Goal: Complete application form

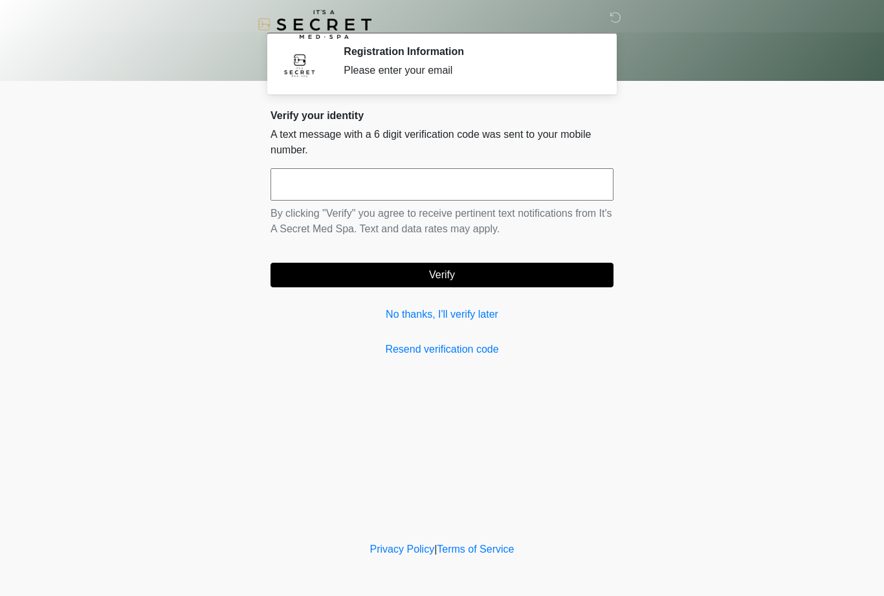
click at [452, 190] on input "text" at bounding box center [442, 184] width 343 height 32
type input "******"
click at [485, 272] on button "Verify" at bounding box center [442, 275] width 343 height 25
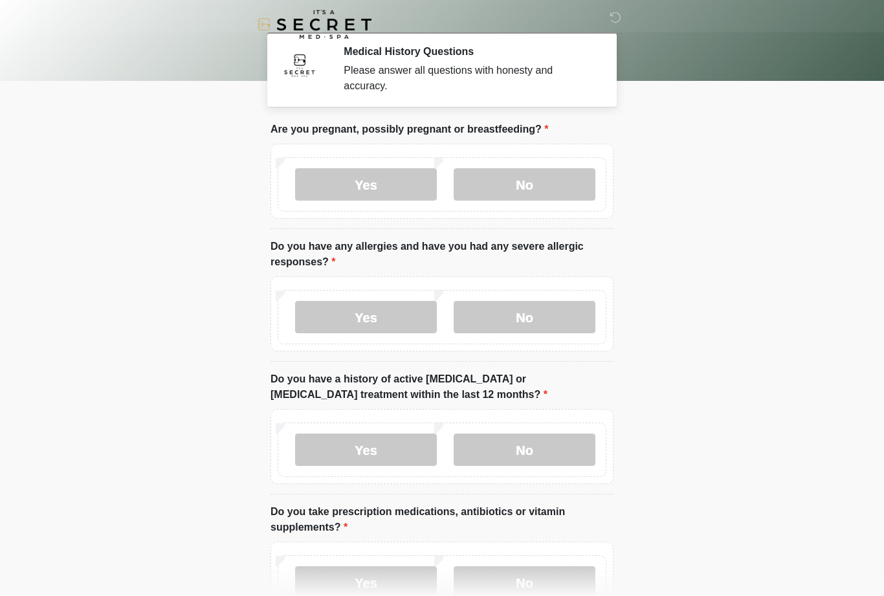
click at [548, 185] on label "No" at bounding box center [525, 184] width 142 height 32
click at [545, 321] on label "No" at bounding box center [525, 317] width 142 height 32
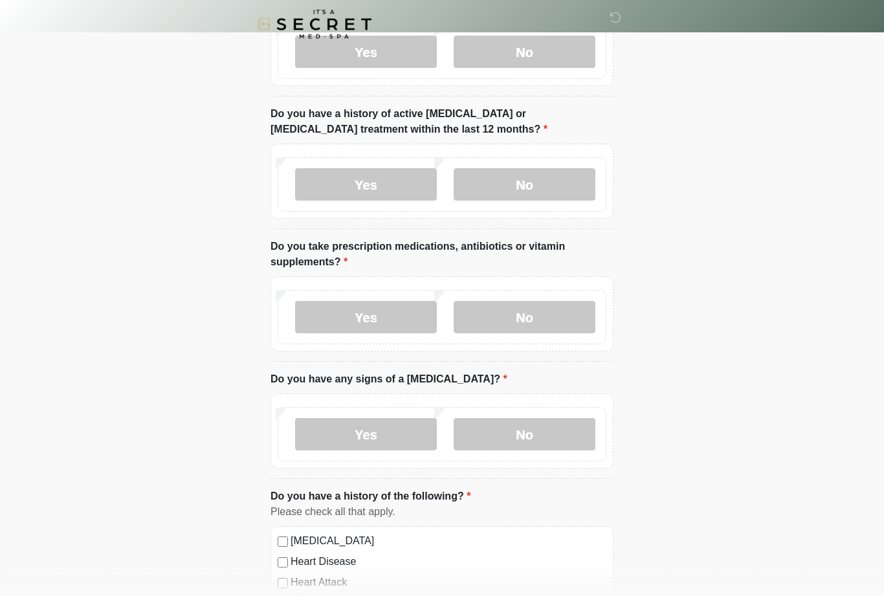
scroll to position [267, 0]
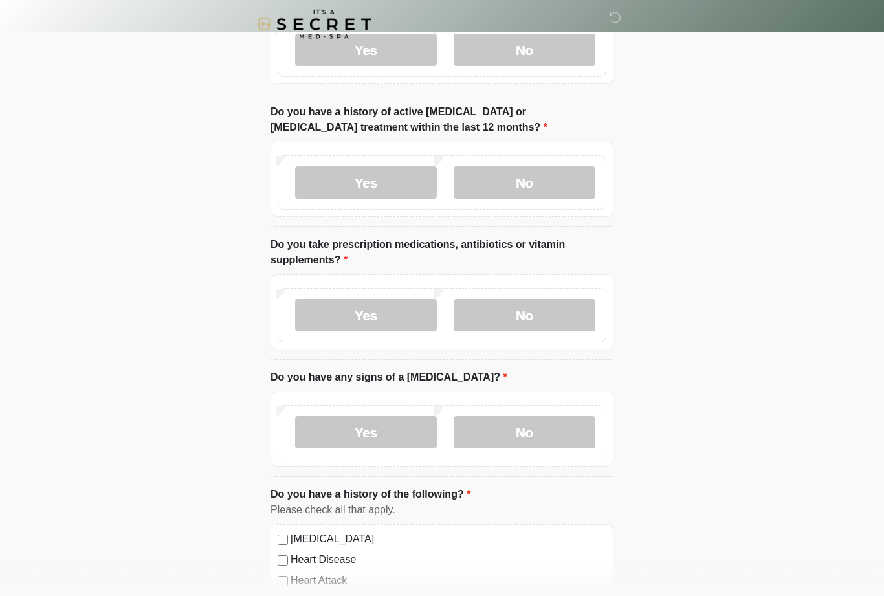
click at [551, 191] on label "No" at bounding box center [525, 183] width 142 height 32
click at [566, 315] on label "No" at bounding box center [525, 315] width 142 height 32
click at [546, 433] on label "No" at bounding box center [525, 432] width 142 height 32
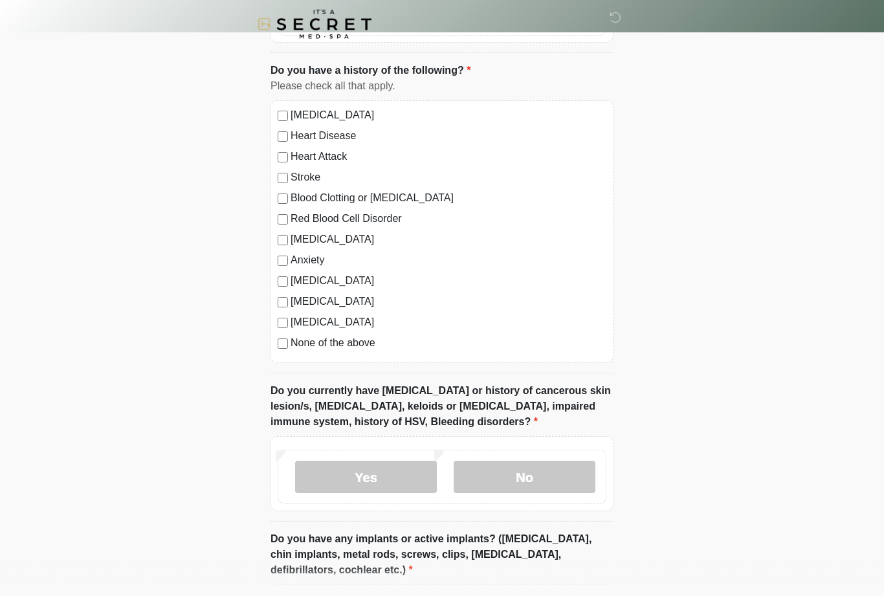
scroll to position [692, 0]
click at [560, 481] on label "No" at bounding box center [525, 476] width 142 height 32
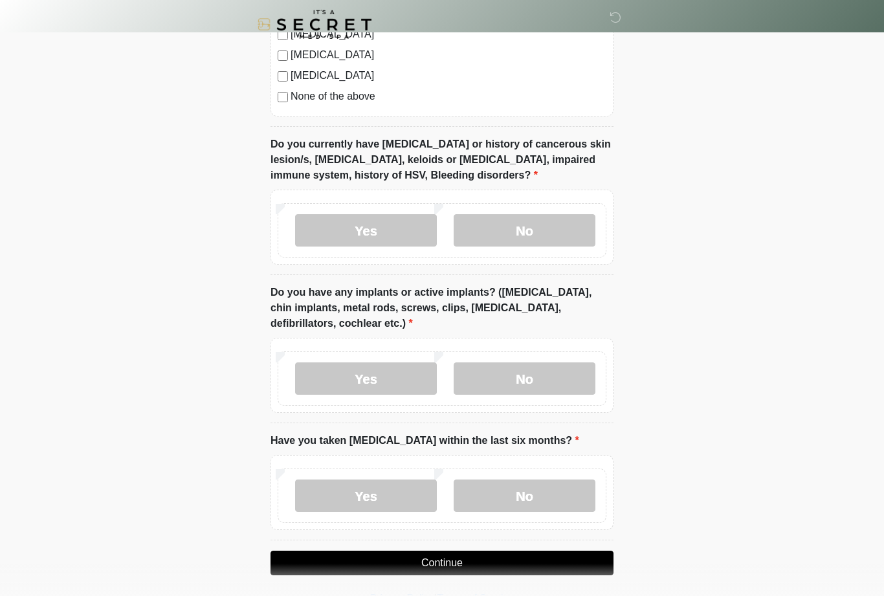
scroll to position [943, 0]
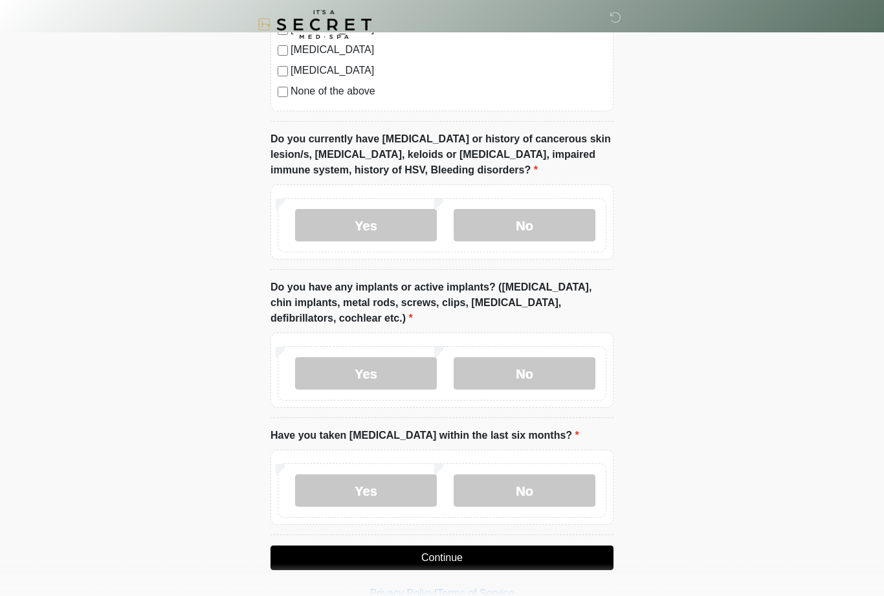
click at [557, 368] on label "No" at bounding box center [525, 373] width 142 height 32
click at [557, 490] on label "No" at bounding box center [525, 490] width 142 height 32
click at [511, 559] on button "Continue" at bounding box center [442, 558] width 343 height 25
click at [484, 558] on button "Continue" at bounding box center [442, 558] width 343 height 25
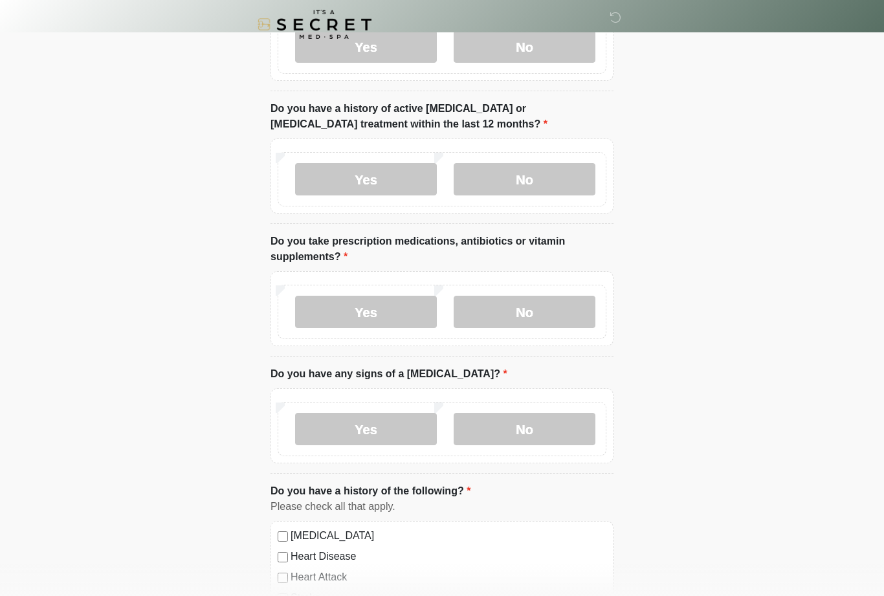
scroll to position [0, 0]
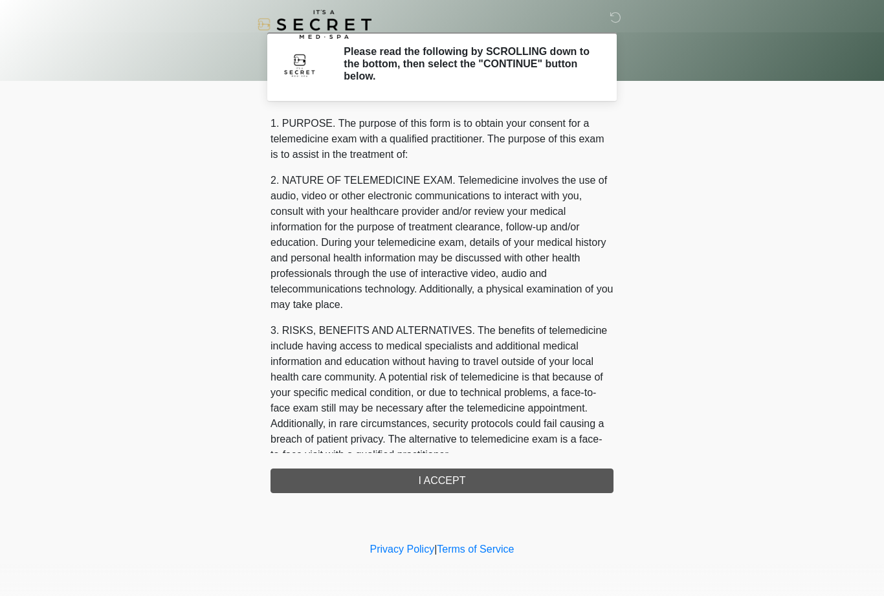
click at [513, 478] on div "1. PURPOSE. The purpose of this form is to obtain your consent for a telemedici…" at bounding box center [442, 304] width 343 height 377
click at [471, 478] on div "1. PURPOSE. The purpose of this form is to obtain your consent for a telemedici…" at bounding box center [442, 304] width 343 height 377
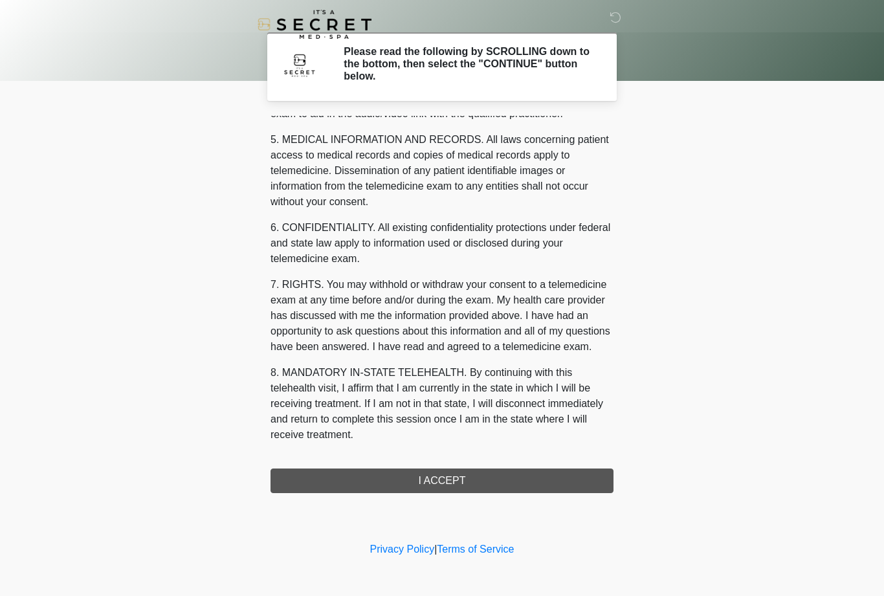
scroll to position [414, 0]
click at [459, 478] on button "I ACCEPT" at bounding box center [442, 481] width 343 height 25
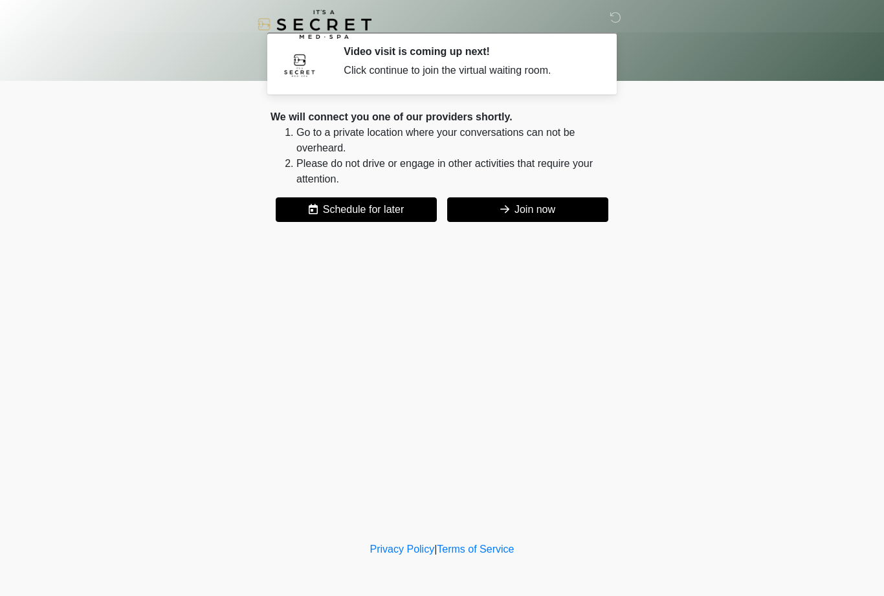
click at [551, 216] on button "Join now" at bounding box center [527, 209] width 161 height 25
click at [505, 219] on button "Join now" at bounding box center [527, 209] width 161 height 25
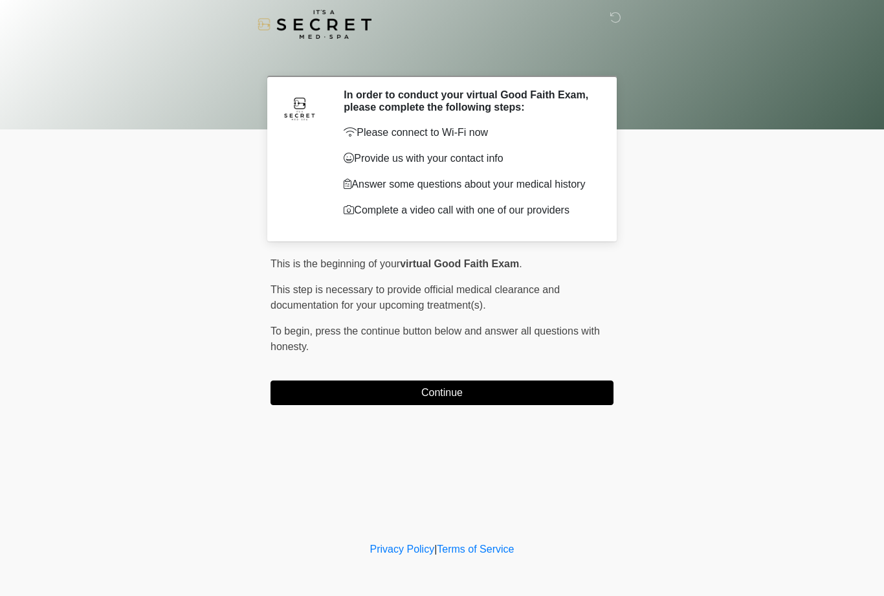
click at [434, 401] on button "Continue" at bounding box center [442, 393] width 343 height 25
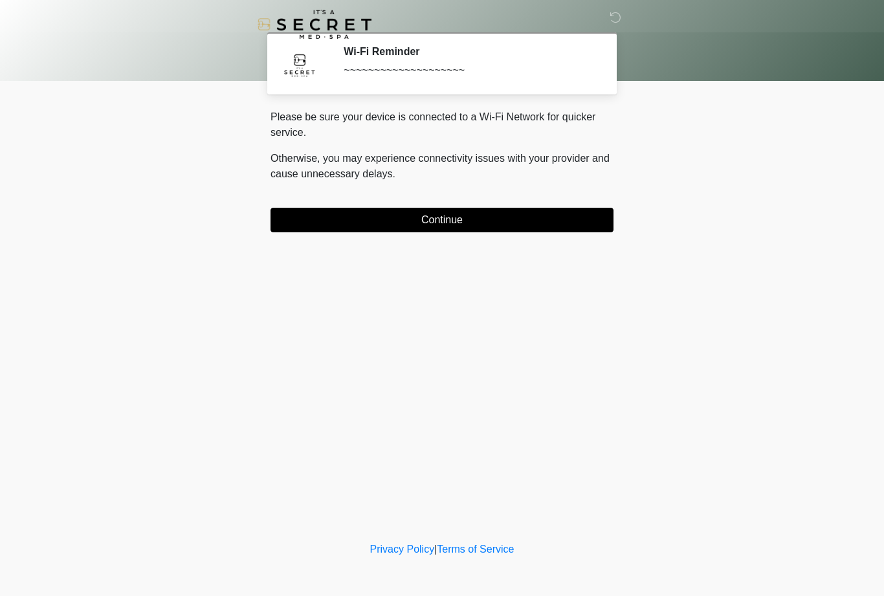
click at [410, 228] on button "Continue" at bounding box center [442, 220] width 343 height 25
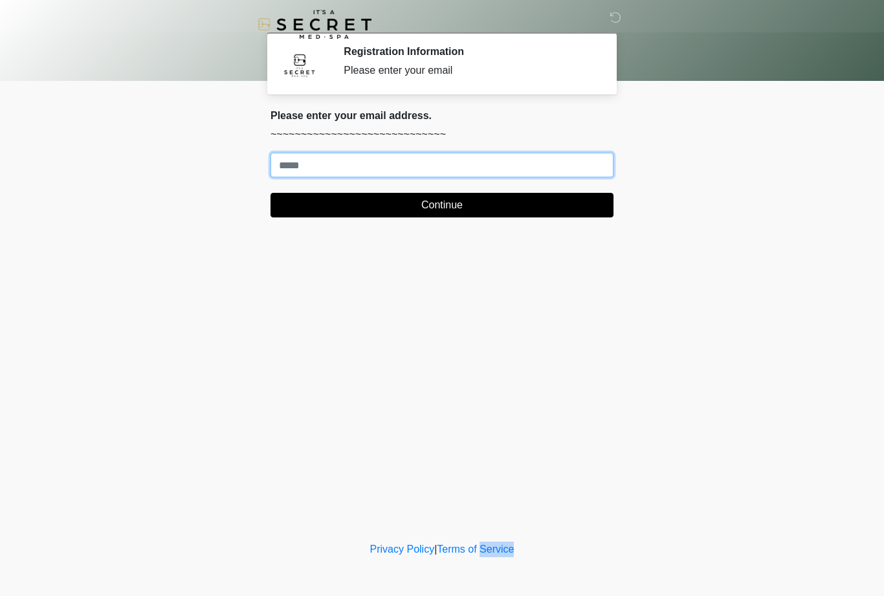
click at [399, 162] on input "Where should we email your treatment plan?" at bounding box center [442, 165] width 343 height 25
type input "**********"
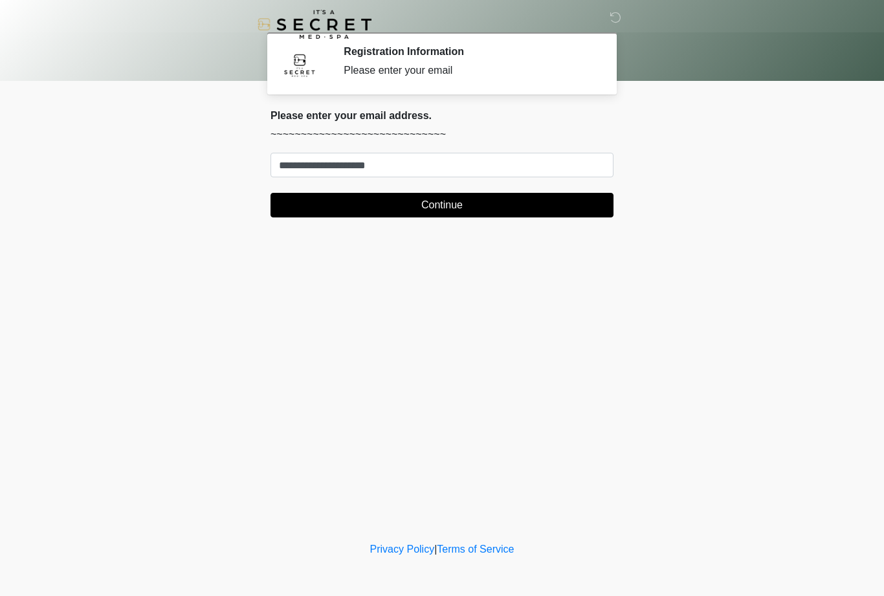
click at [538, 203] on button "Continue" at bounding box center [442, 205] width 343 height 25
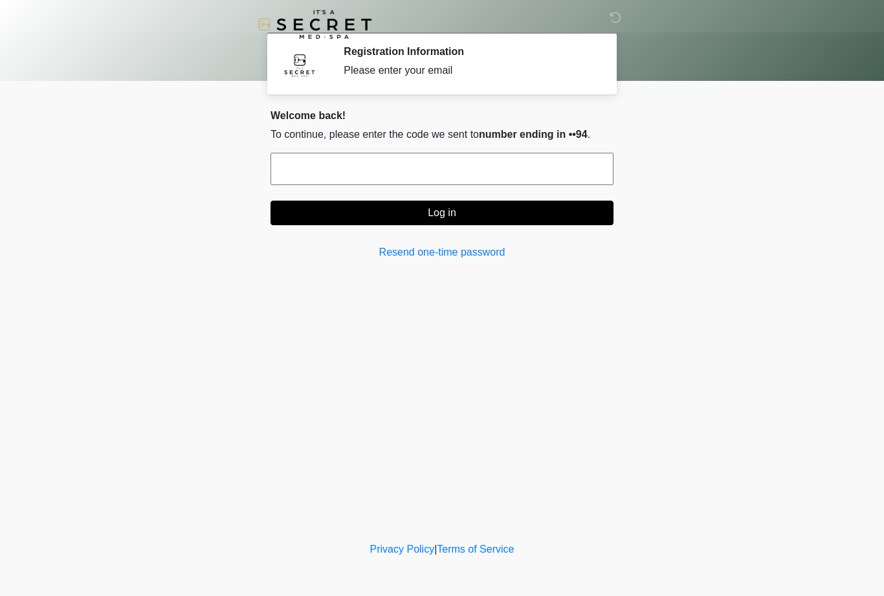
click at [567, 171] on input "text" at bounding box center [442, 169] width 343 height 32
type input "******"
click at [549, 198] on form "****** Log in" at bounding box center [442, 189] width 343 height 72
click at [502, 212] on button "Log in" at bounding box center [442, 213] width 343 height 25
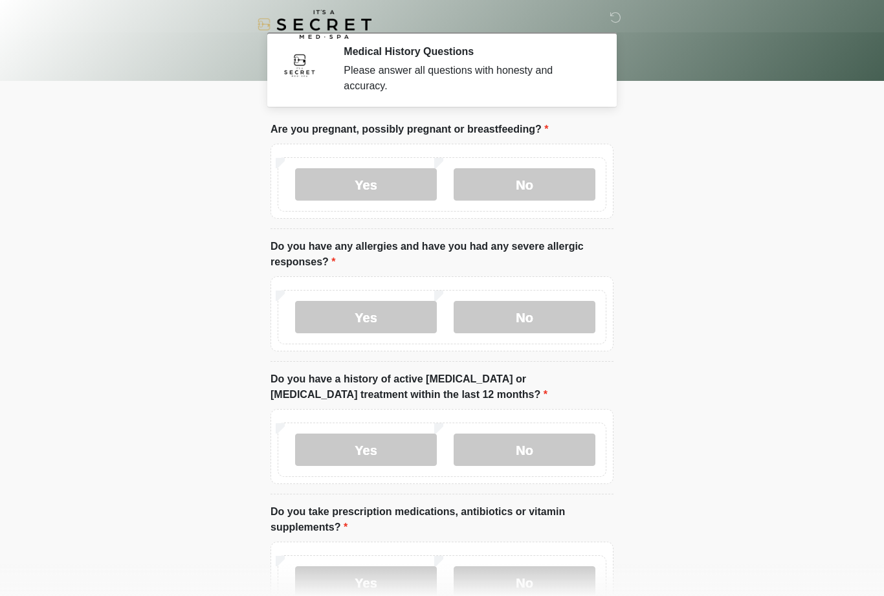
click at [546, 194] on label "No" at bounding box center [525, 184] width 142 height 32
click at [531, 301] on label "No" at bounding box center [525, 317] width 142 height 32
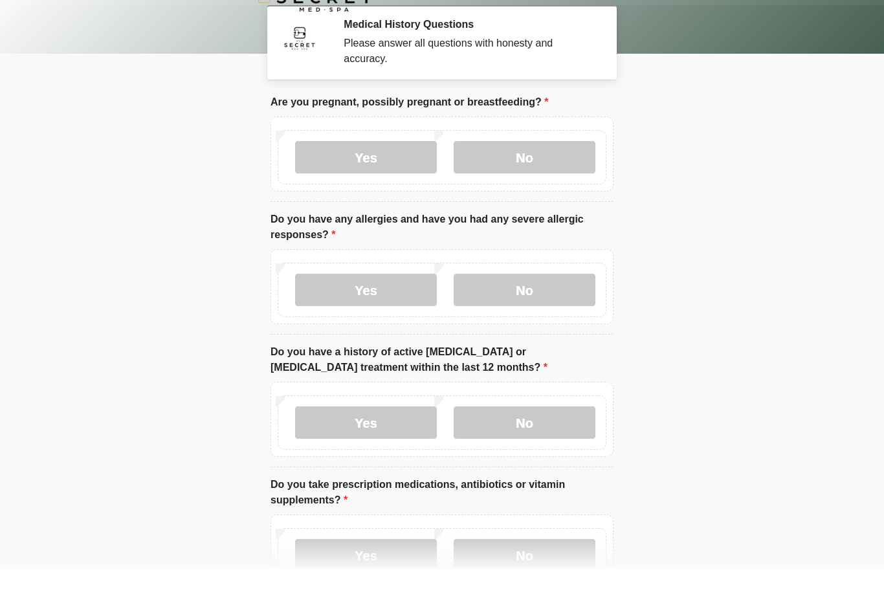
scroll to position [56, 0]
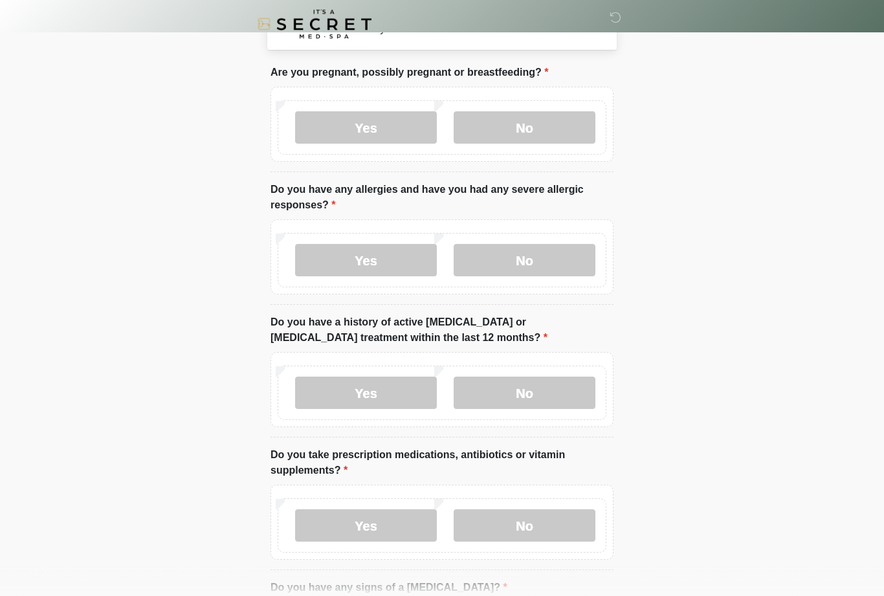
click at [530, 393] on label "No" at bounding box center [525, 393] width 142 height 32
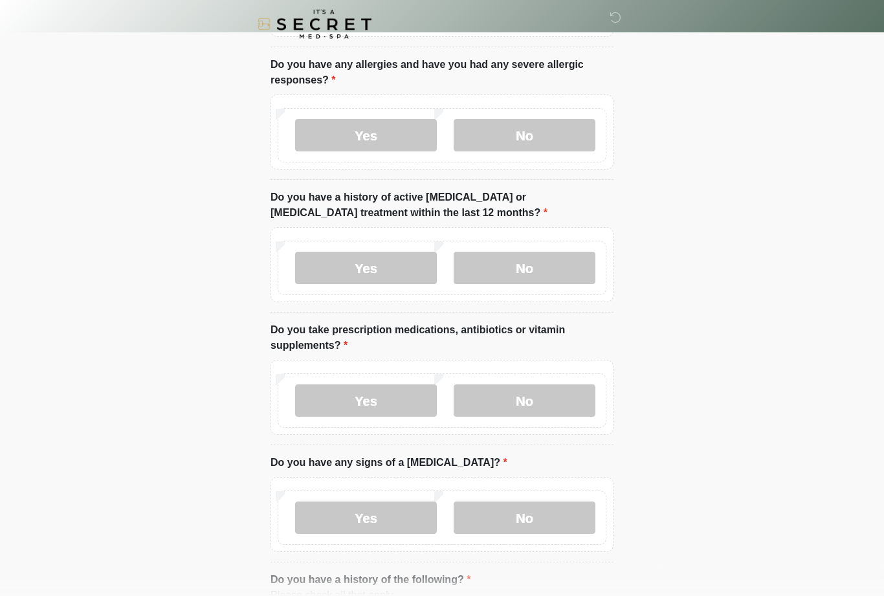
scroll to position [182, 0]
click at [401, 396] on label "Yes" at bounding box center [366, 400] width 142 height 32
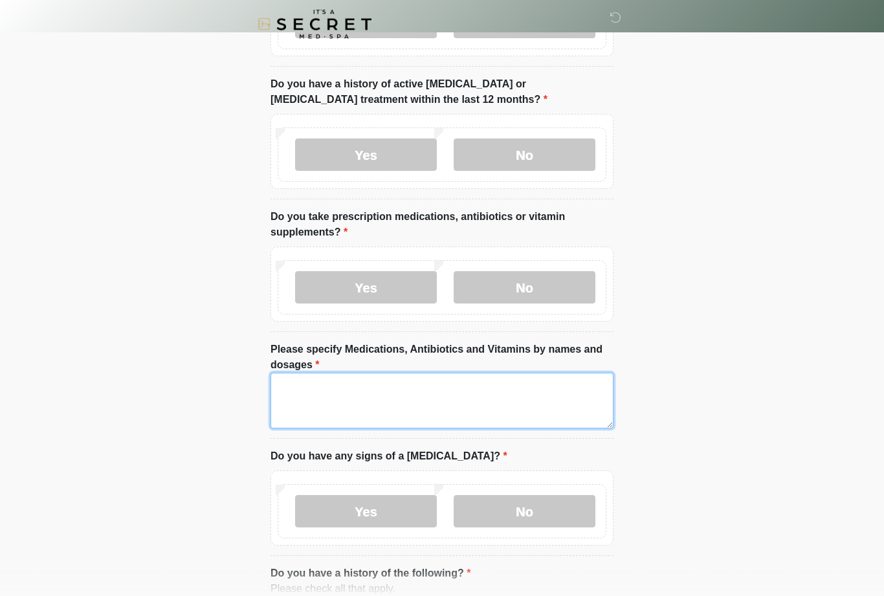
click at [482, 386] on textarea "Please specify Medications, Antibiotics and Vitamins by names and dosages" at bounding box center [442, 401] width 343 height 56
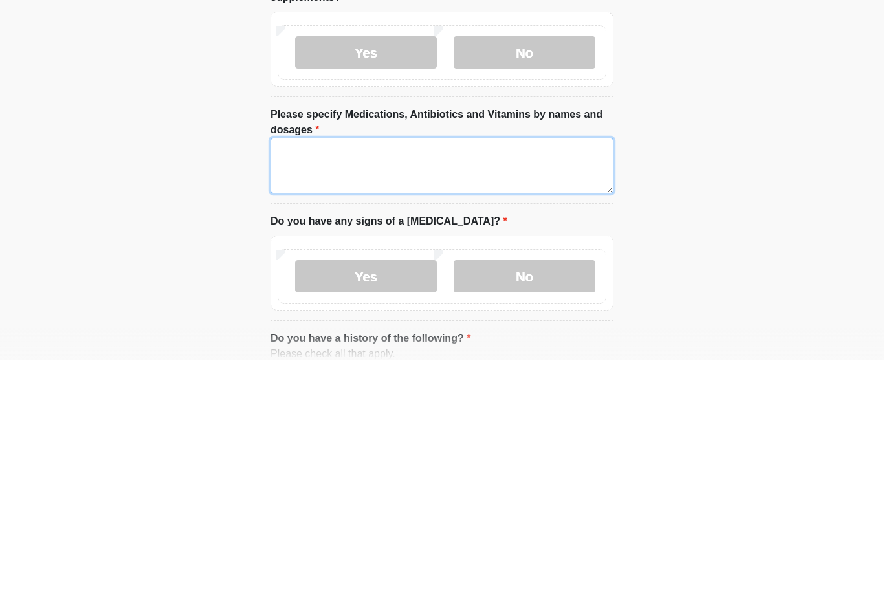
type textarea "*"
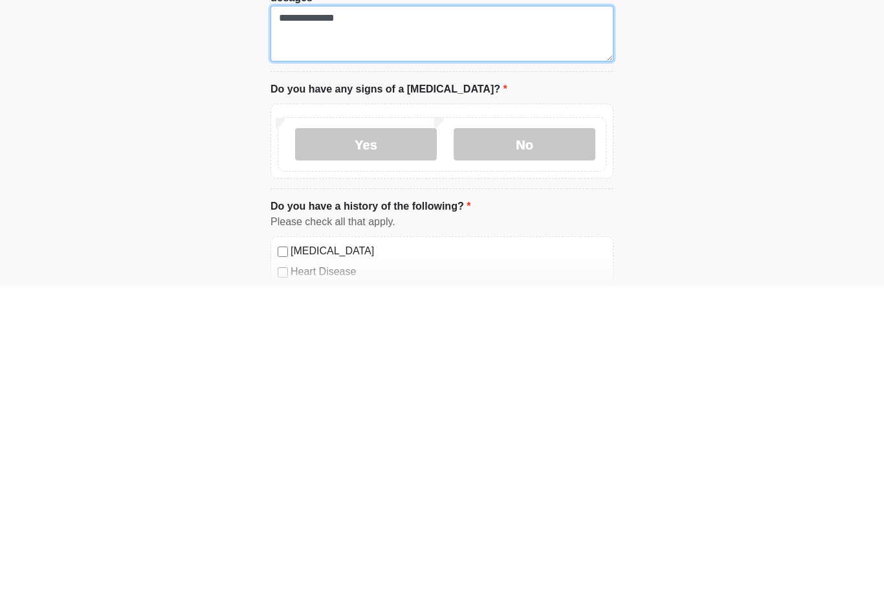
type textarea "**********"
click at [546, 437] on label "No" at bounding box center [525, 453] width 142 height 32
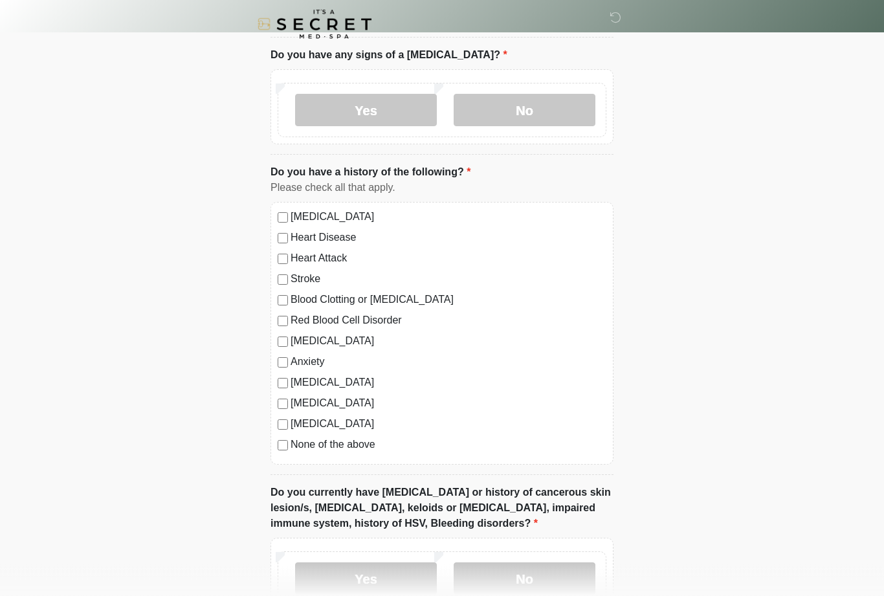
scroll to position [696, 0]
click at [326, 441] on label "None of the above" at bounding box center [449, 445] width 316 height 16
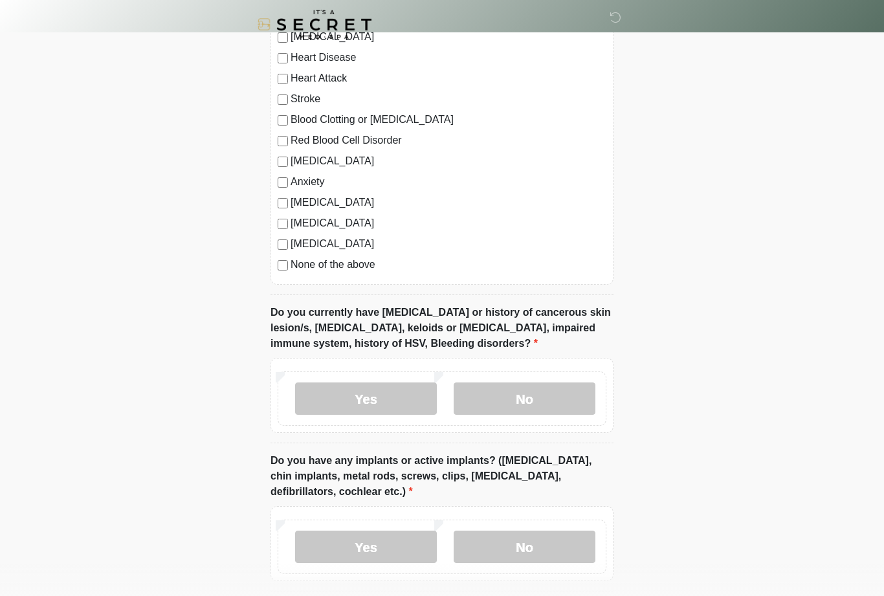
scroll to position [880, 0]
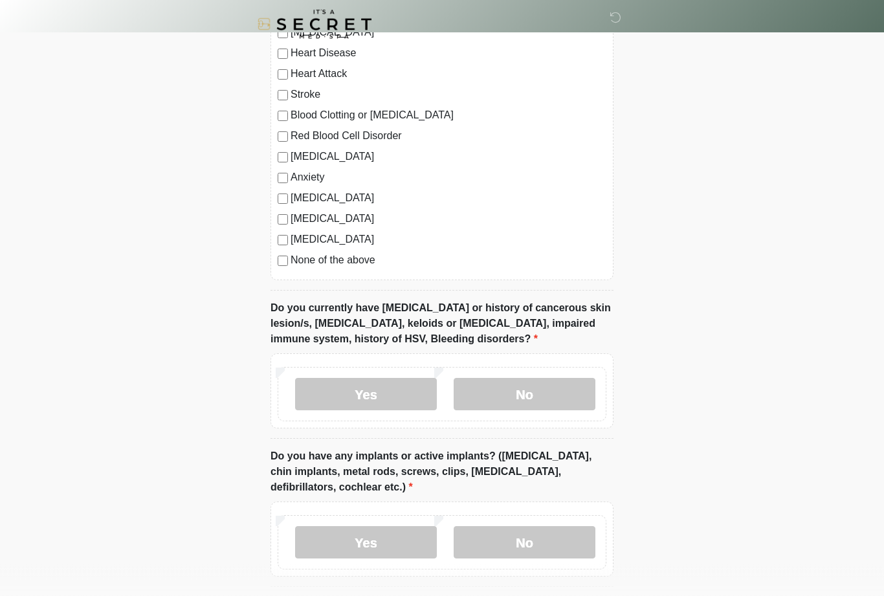
click at [515, 390] on label "No" at bounding box center [525, 395] width 142 height 32
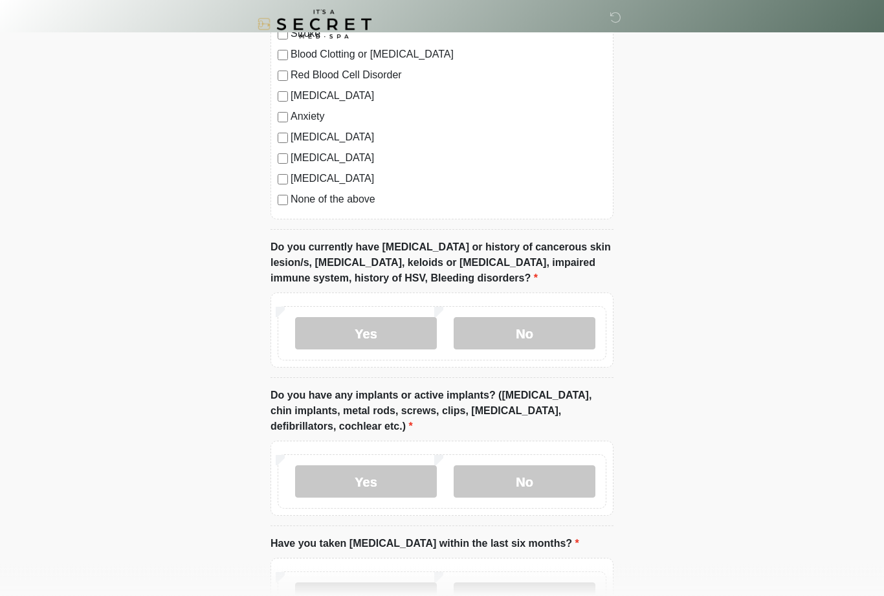
click at [402, 323] on label "Yes" at bounding box center [366, 334] width 142 height 32
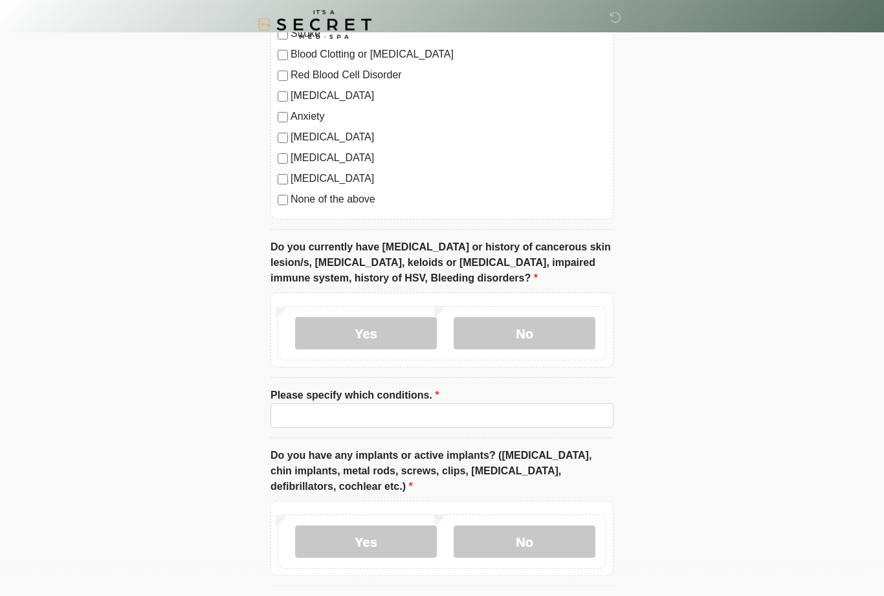
click at [434, 394] on label "Please specify which conditions." at bounding box center [355, 396] width 169 height 16
click at [434, 403] on input "Please specify which conditions." at bounding box center [442, 415] width 343 height 25
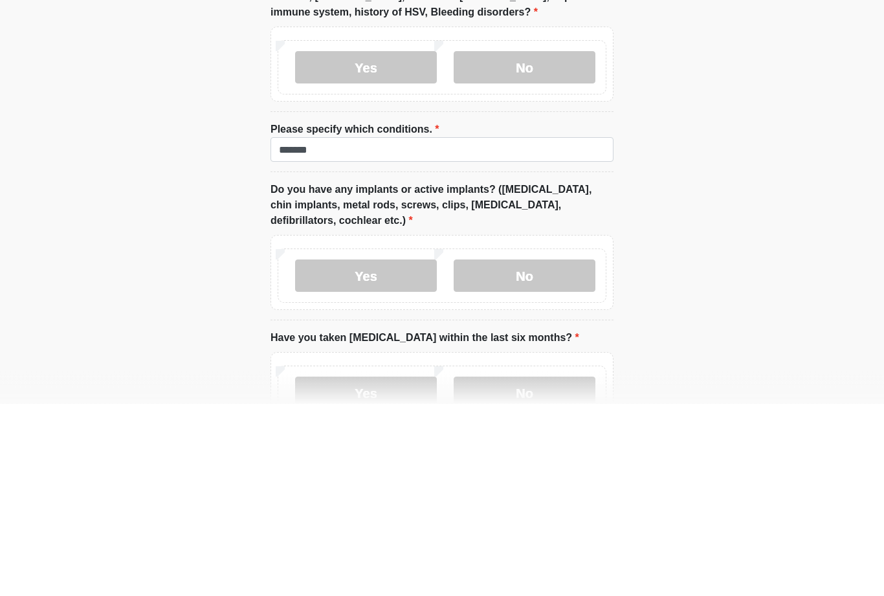
scroll to position [1109, 0]
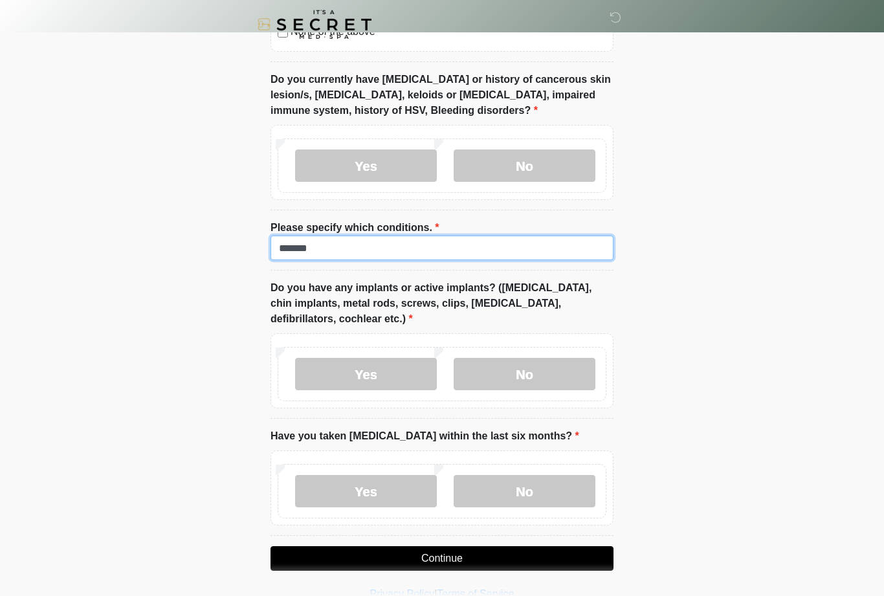
click at [562, 246] on input "*******" at bounding box center [442, 248] width 343 height 25
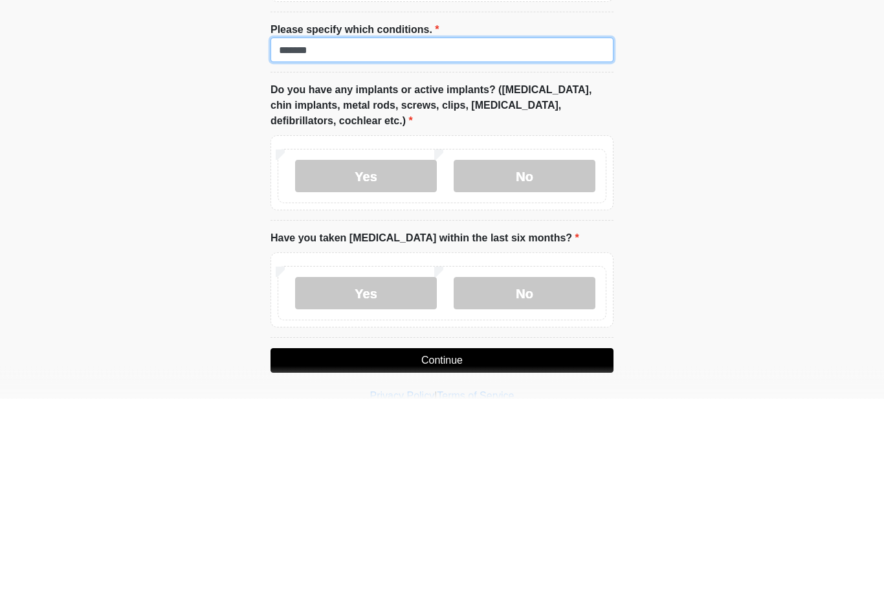
type input "*******"
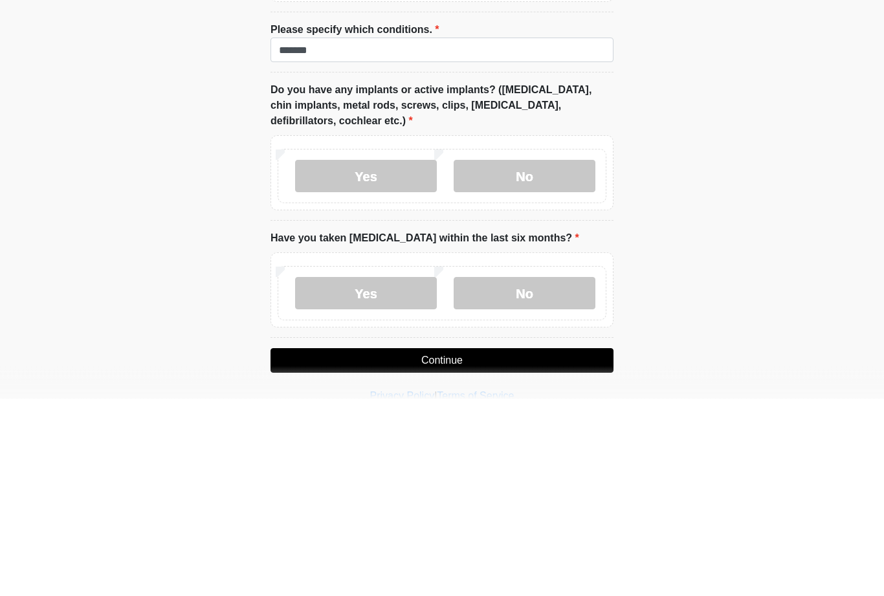
click at [551, 358] on label "No" at bounding box center [525, 374] width 142 height 32
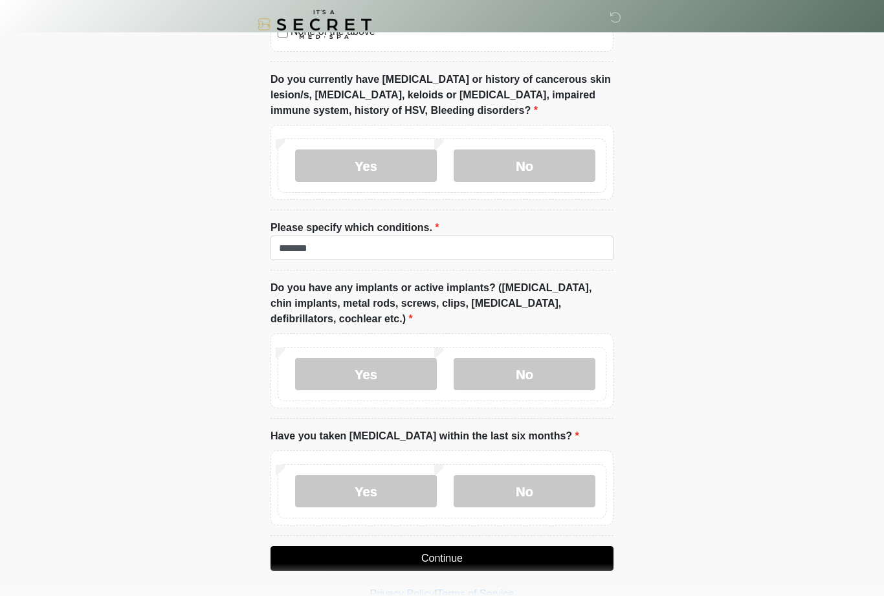
click at [514, 476] on label "No" at bounding box center [525, 491] width 142 height 32
click at [492, 546] on button "Continue" at bounding box center [442, 558] width 343 height 25
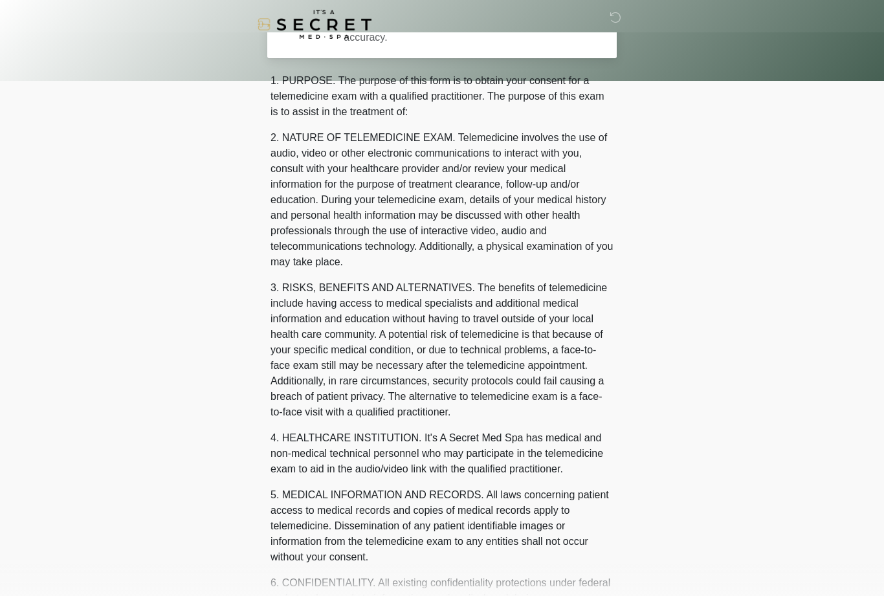
scroll to position [0, 0]
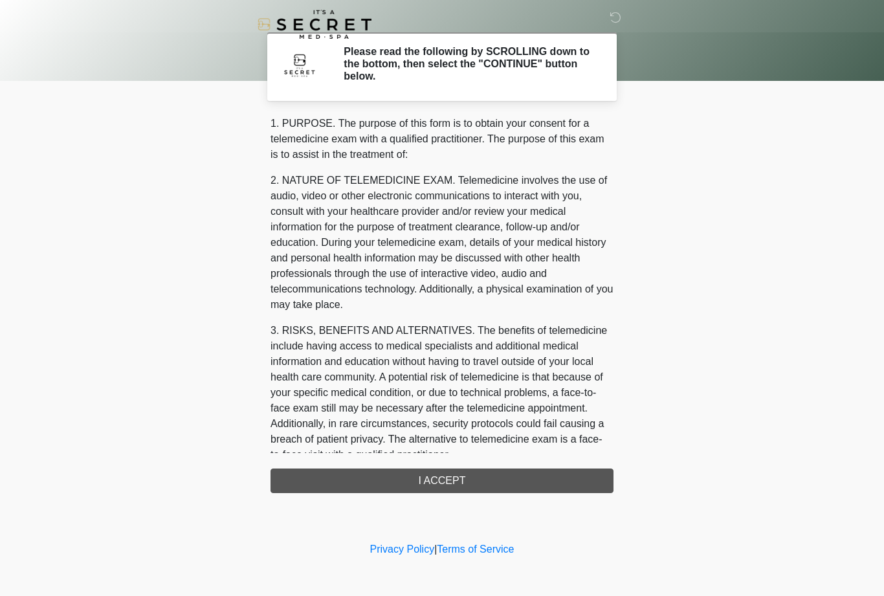
click at [485, 471] on div "1. PURPOSE. The purpose of this form is to obtain your consent for a telemedici…" at bounding box center [442, 304] width 343 height 377
click at [542, 480] on div "1. PURPOSE. The purpose of this form is to obtain your consent for a telemedici…" at bounding box center [442, 304] width 343 height 377
click at [419, 478] on div "1. PURPOSE. The purpose of this form is to obtain your consent for a telemedici…" at bounding box center [442, 304] width 343 height 377
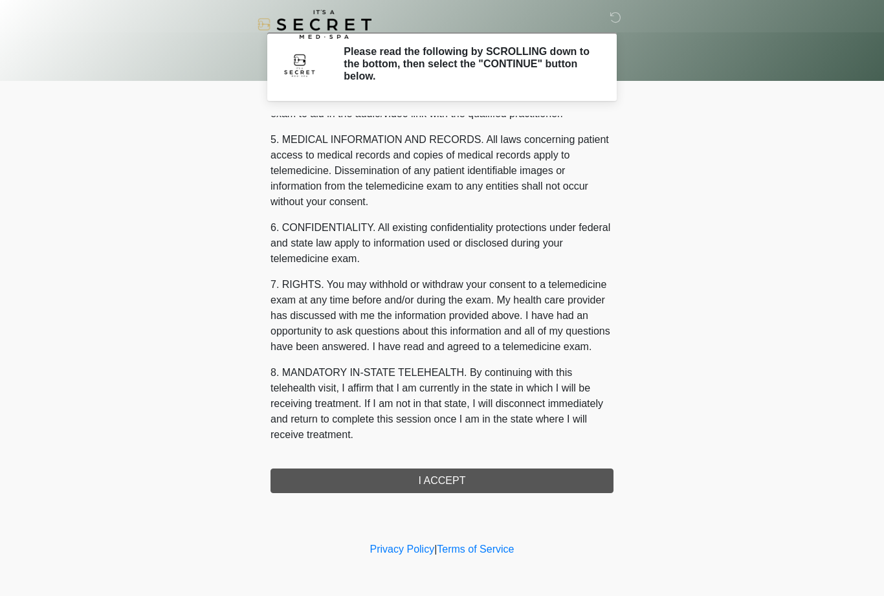
click at [447, 467] on div "1. PURPOSE. The purpose of this form is to obtain your consent for a telemedici…" at bounding box center [442, 304] width 343 height 377
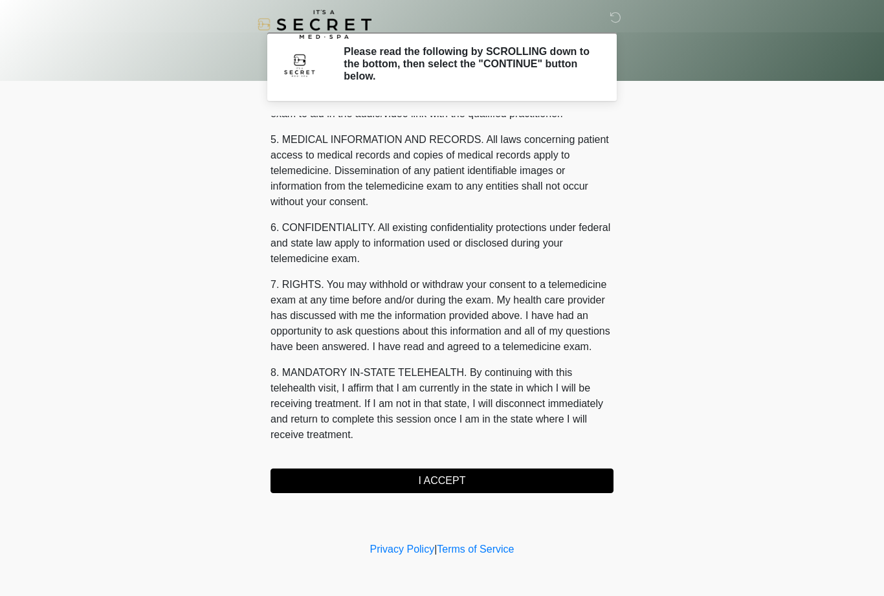
click at [471, 474] on button "I ACCEPT" at bounding box center [442, 481] width 343 height 25
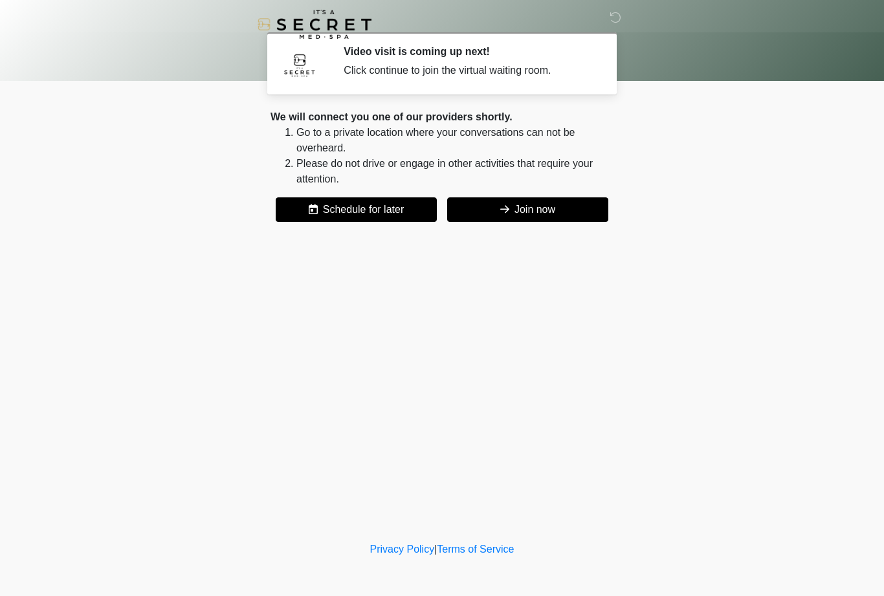
click at [546, 198] on button "Join now" at bounding box center [527, 209] width 161 height 25
